Goal: Information Seeking & Learning: Learn about a topic

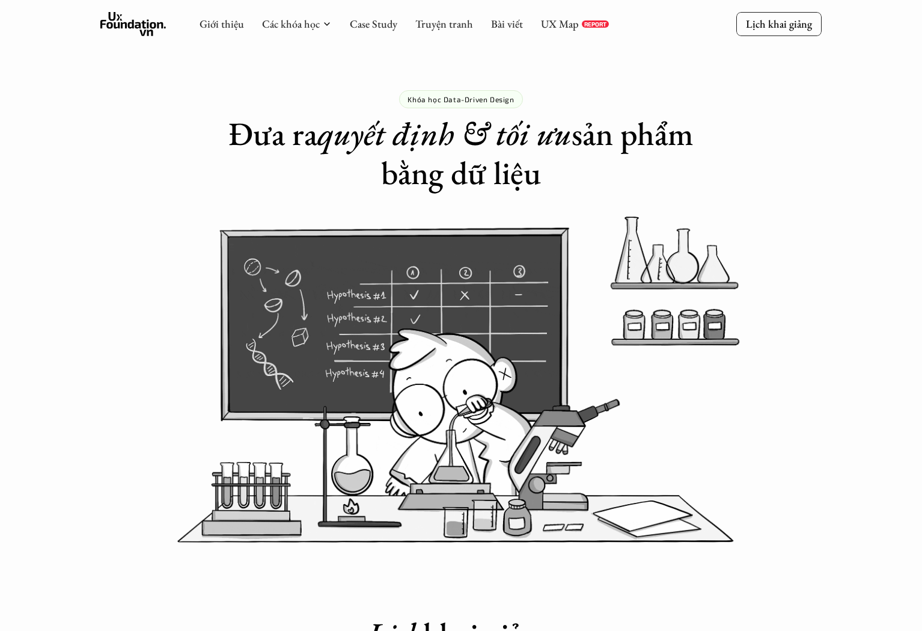
click at [42, 171] on div "Khóa học Data-Driven Design Đưa ra quyết định & tối ưu sản phẩm bằng dữ liệu" at bounding box center [461, 96] width 922 height 192
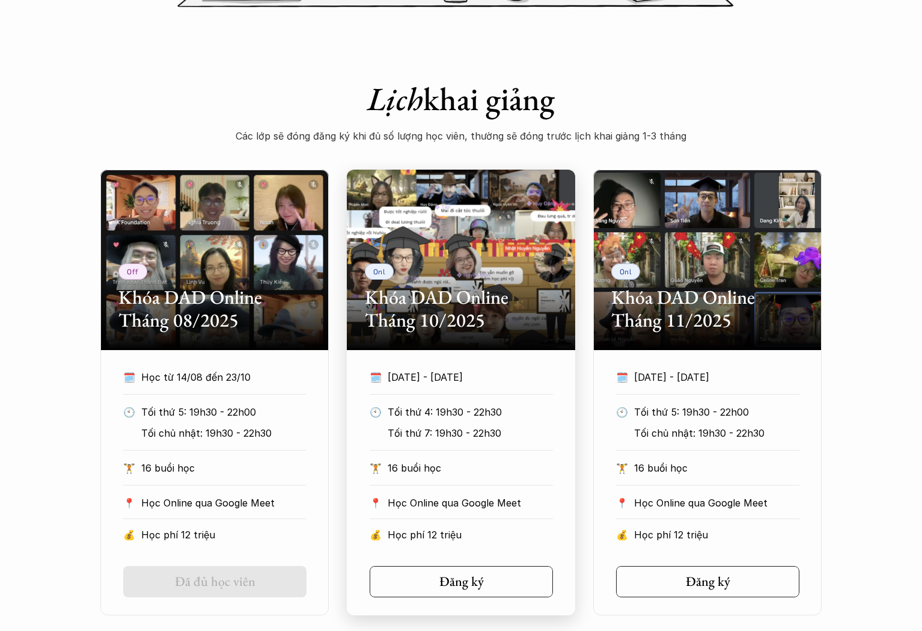
scroll to position [549, 0]
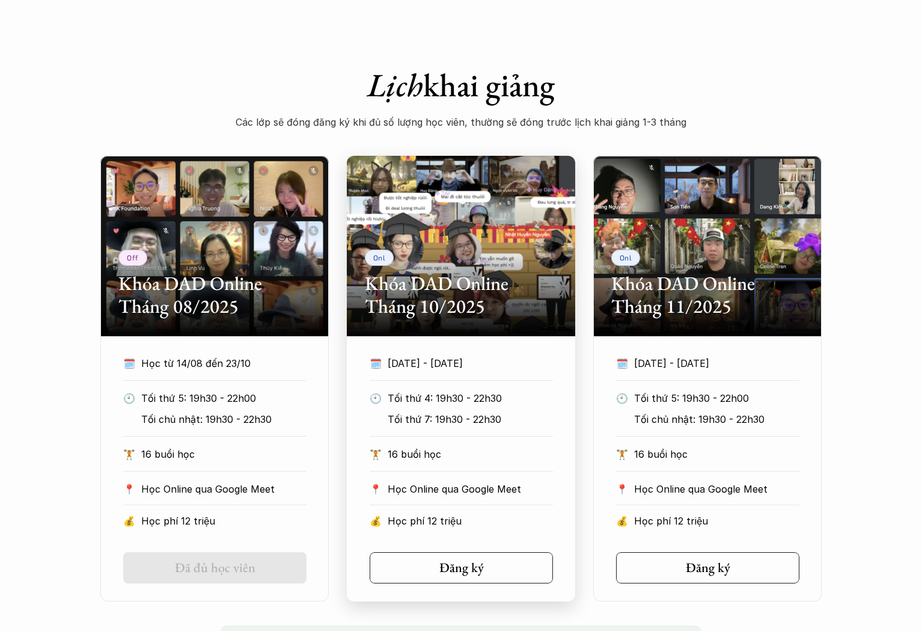
drag, startPoint x: 386, startPoint y: 364, endPoint x: 483, endPoint y: 363, distance: 97.4
click at [483, 363] on p "[DATE] - [DATE]" at bounding box center [459, 363] width 143 height 18
copy p "[DATE] - [DATE]"
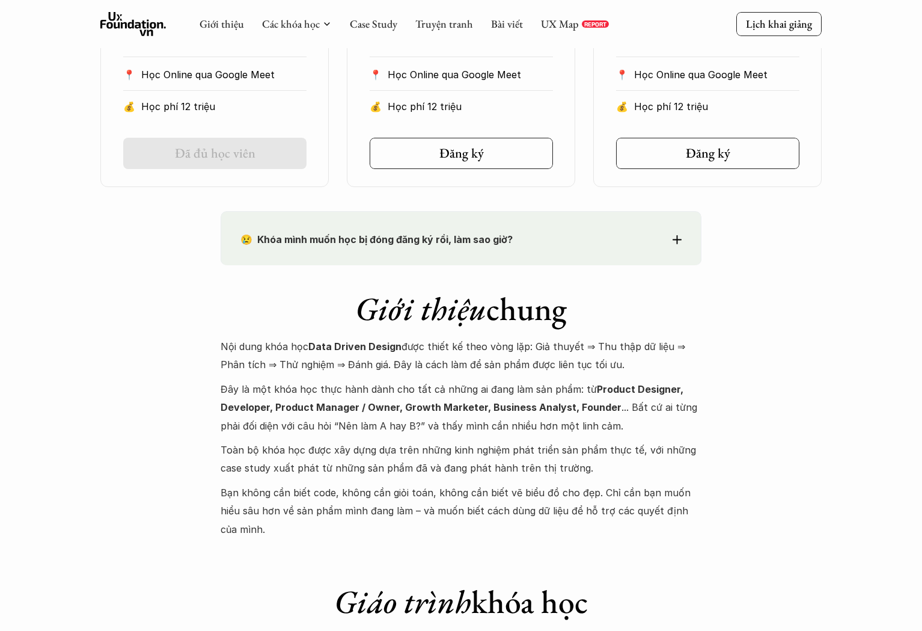
scroll to position [962, 0]
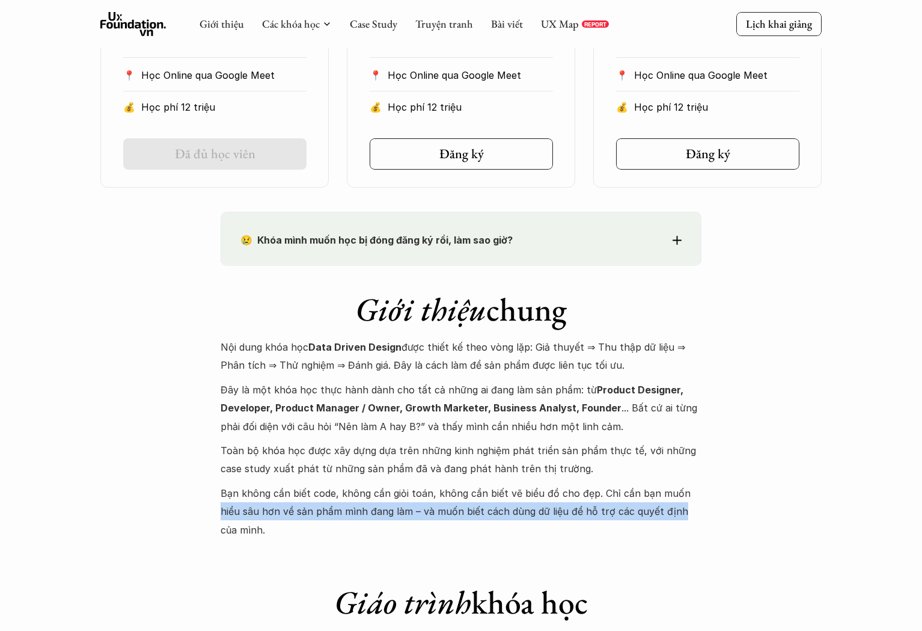
drag, startPoint x: 683, startPoint y: 495, endPoint x: 652, endPoint y: 504, distance: 31.8
click at [652, 504] on p "Bạn không cần biết code, không cần giỏi toán, không cần biết vẽ biểu đồ cho đẹp…" at bounding box center [461, 511] width 481 height 55
copy p "hiểu sâu hơn về sản phẩm mình đang làm – và muốn biết cách dùng dữ liệu để hỗ t…"
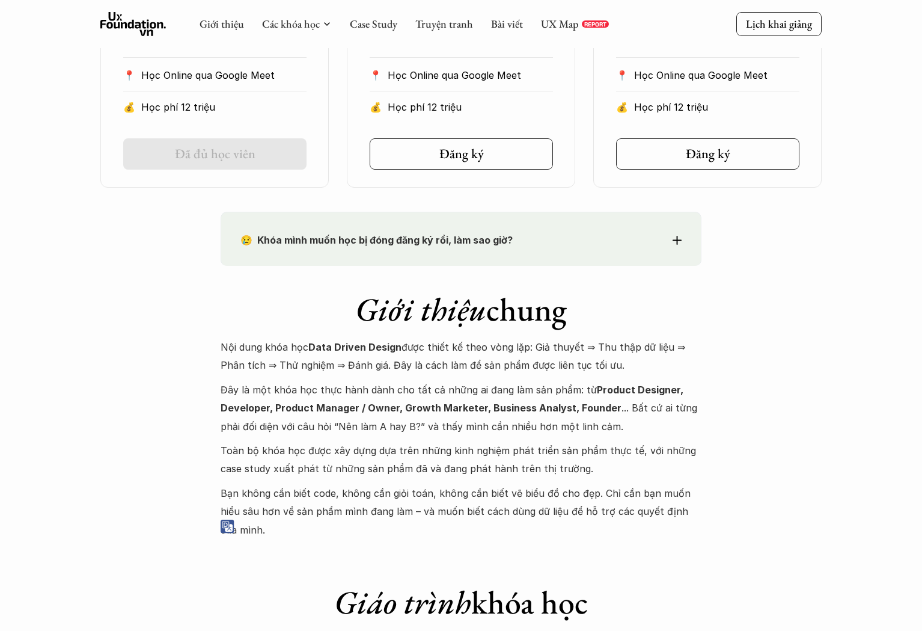
click at [569, 448] on p "Toàn bộ khóa học được xây dựng dựa trên những kinh nghiệm phát triển sản phẩm t…" at bounding box center [461, 459] width 481 height 37
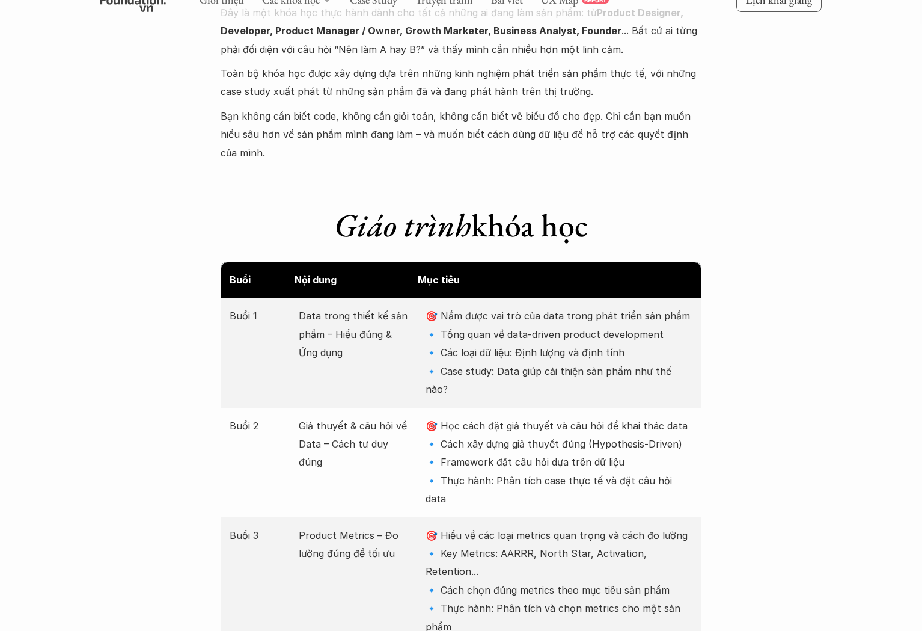
scroll to position [1367, 0]
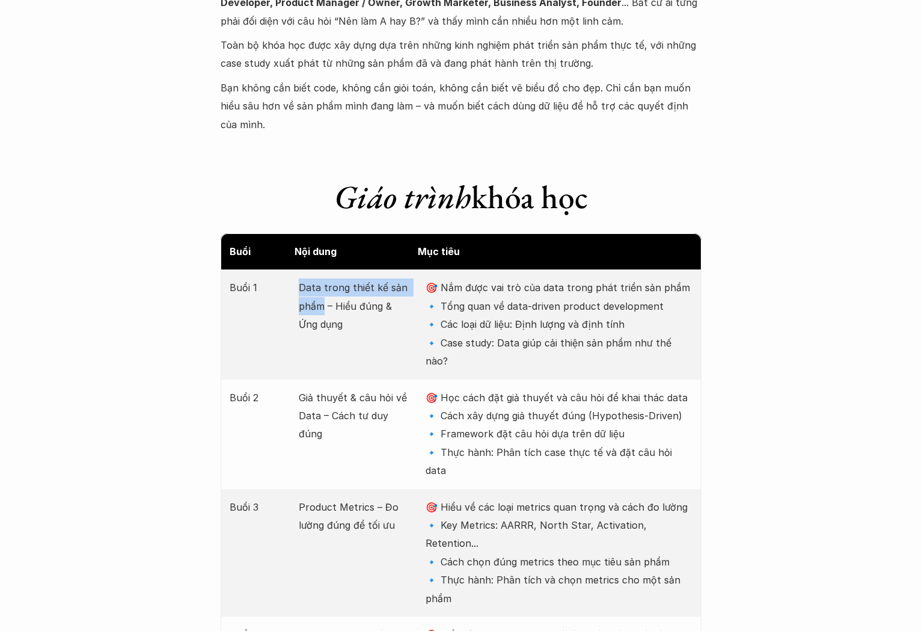
drag, startPoint x: 301, startPoint y: 269, endPoint x: 323, endPoint y: 283, distance: 26.7
click at [323, 283] on p "Data trong thiết kế sản phẩm – Hiểu đúng & Ứng dụng" at bounding box center [356, 305] width 114 height 55
copy p "Data trong thiết kế sản phẩm"
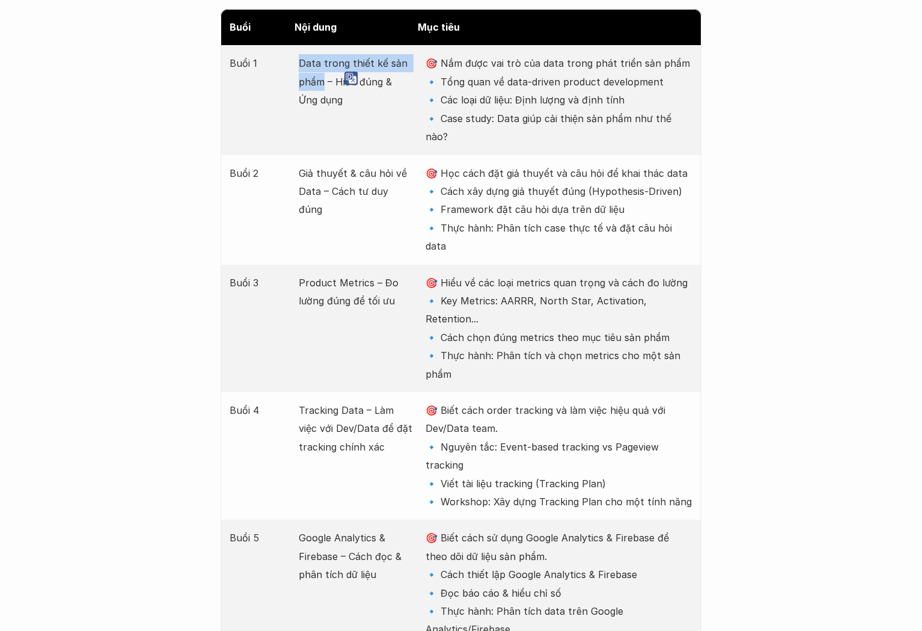
scroll to position [1725, 0]
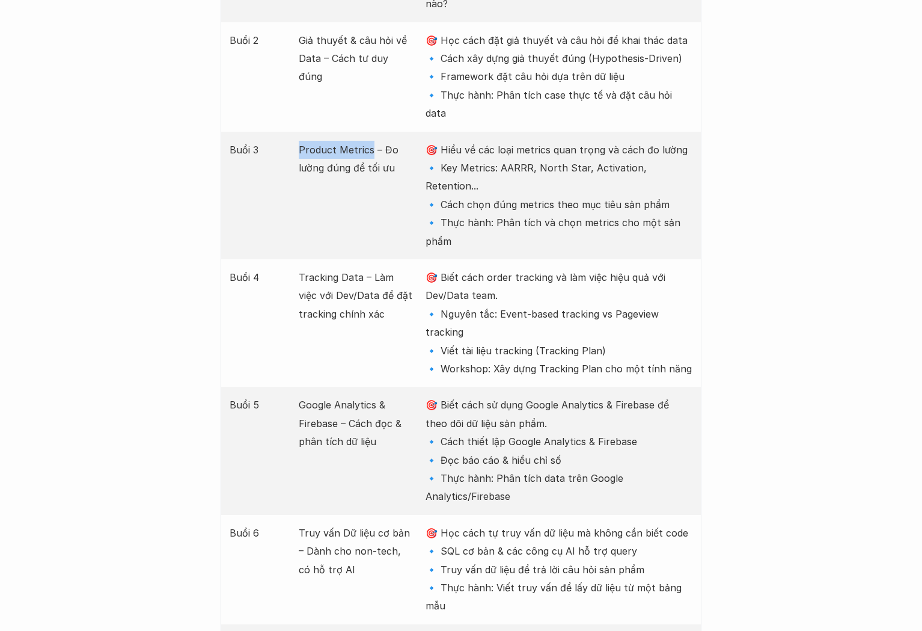
drag, startPoint x: 300, startPoint y: 94, endPoint x: 371, endPoint y: 95, distance: 71.5
click at [371, 141] on p "Product Metrics – Đo lường đúng để tối ưu" at bounding box center [356, 159] width 114 height 37
copy p "Product Metrics"
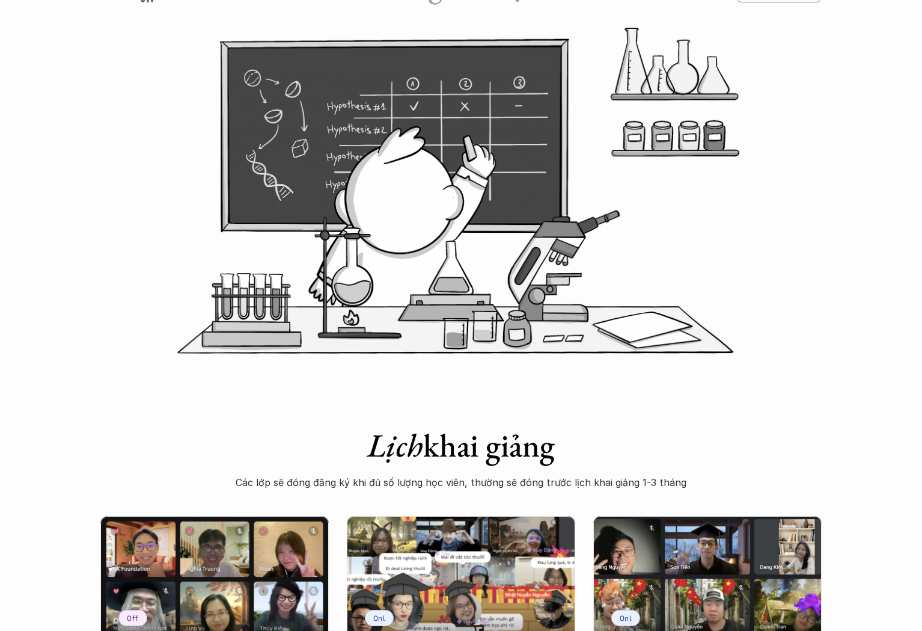
scroll to position [0, 0]
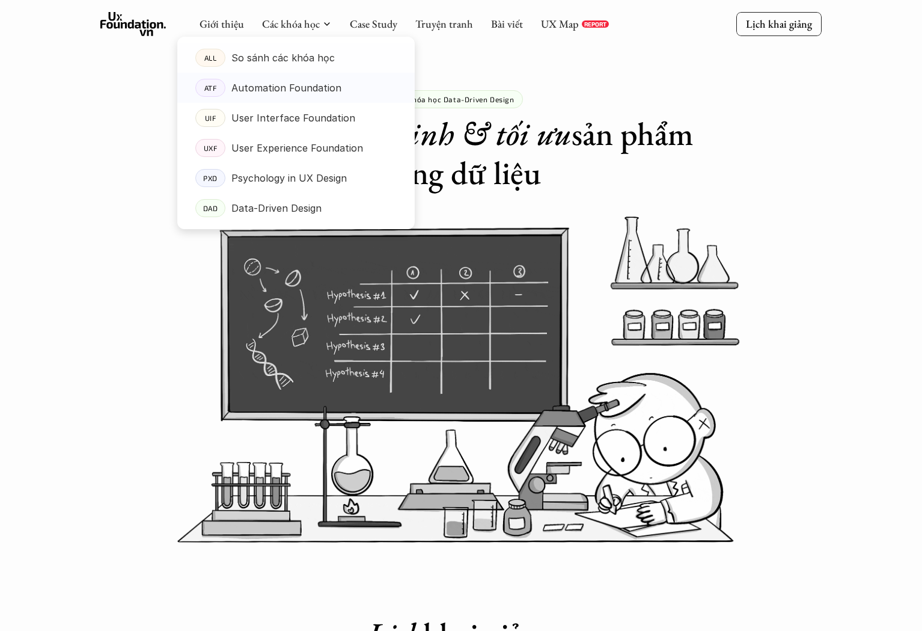
click at [293, 92] on p "Automation Foundation" at bounding box center [286, 88] width 110 height 18
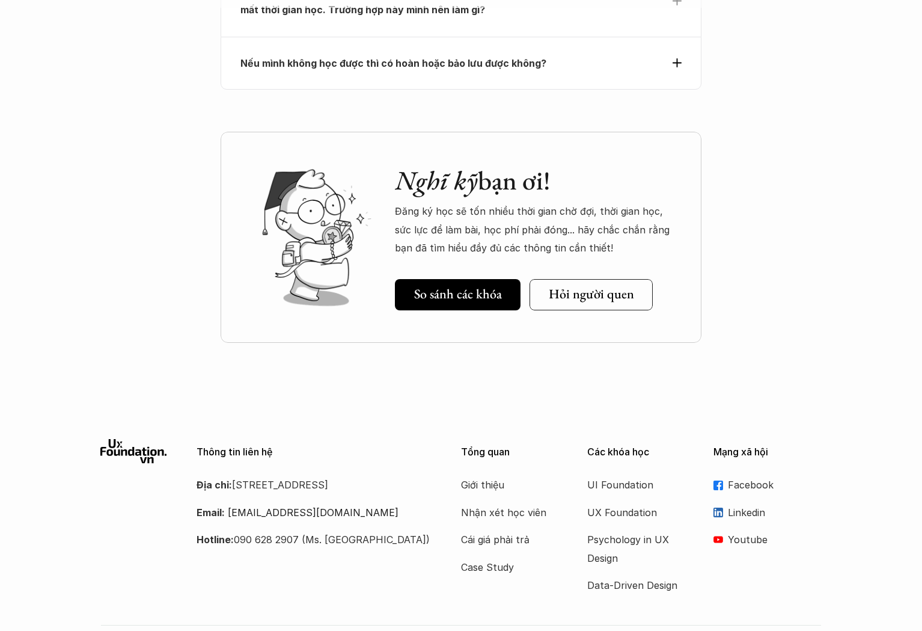
scroll to position [4763, 0]
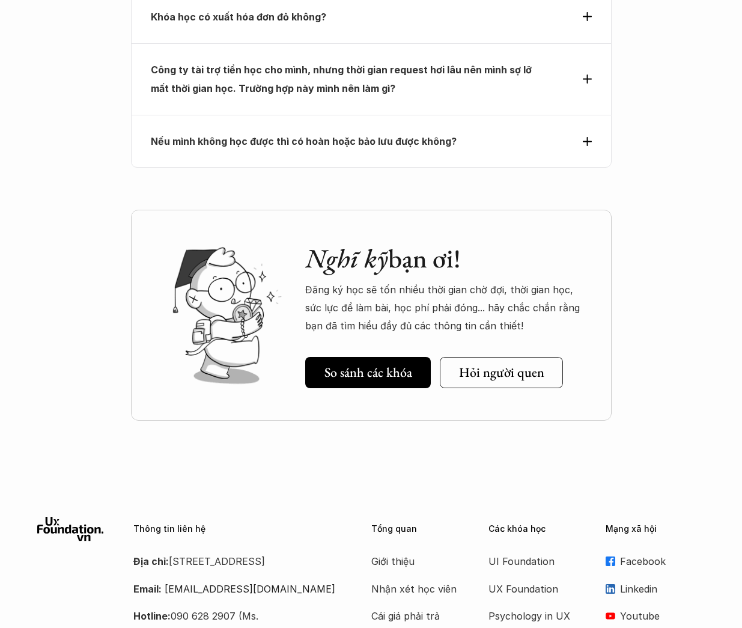
scroll to position [4725, 0]
